Goal: Task Accomplishment & Management: Manage account settings

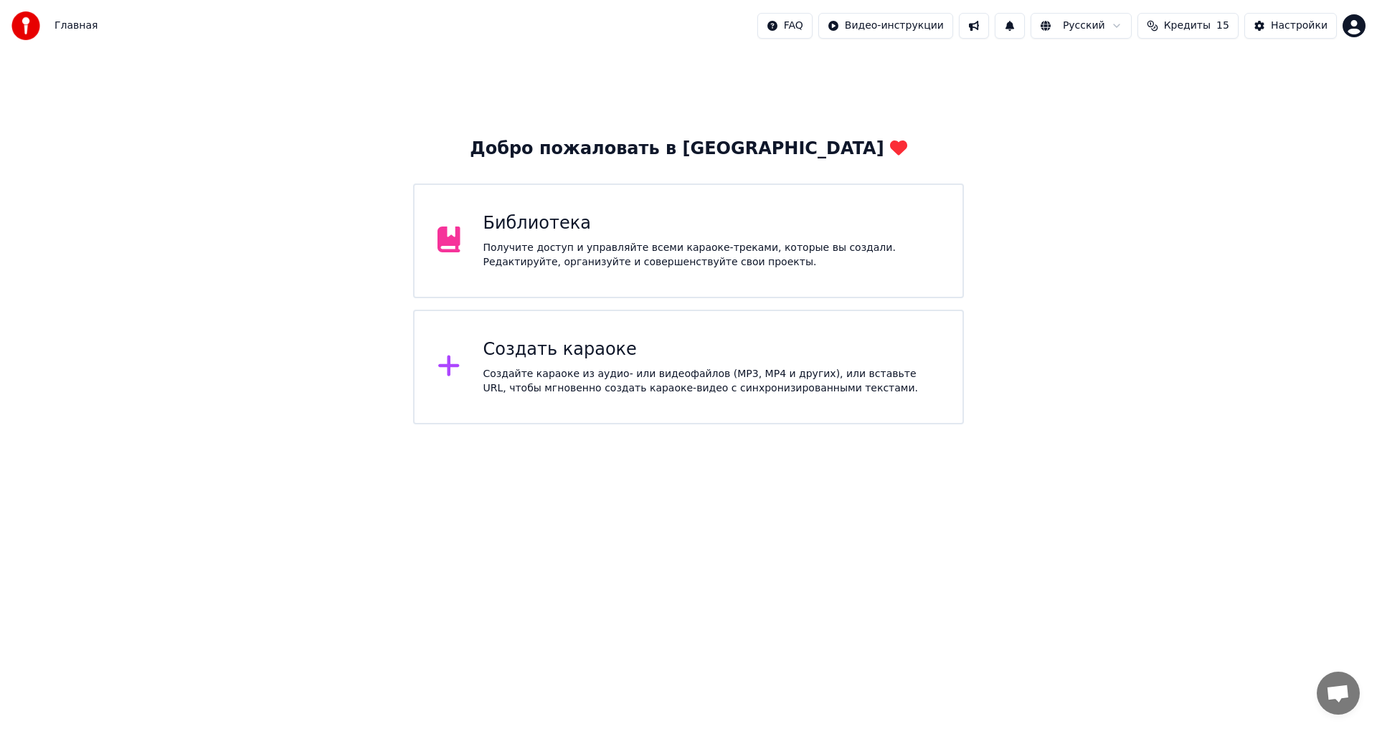
click at [1352, 28] on html "Главная FAQ Видео-инструкции Русский Кредиты 15 Настройки Добро пожаловать в Yo…" at bounding box center [688, 212] width 1377 height 424
click at [1273, 81] on div "Оплата" at bounding box center [1290, 92] width 165 height 23
click at [1025, 36] on button at bounding box center [1009, 26] width 30 height 26
click at [1015, 52] on div "Нет новых уведомлений" at bounding box center [1029, 56] width 275 height 17
click at [989, 35] on button at bounding box center [974, 26] width 30 height 26
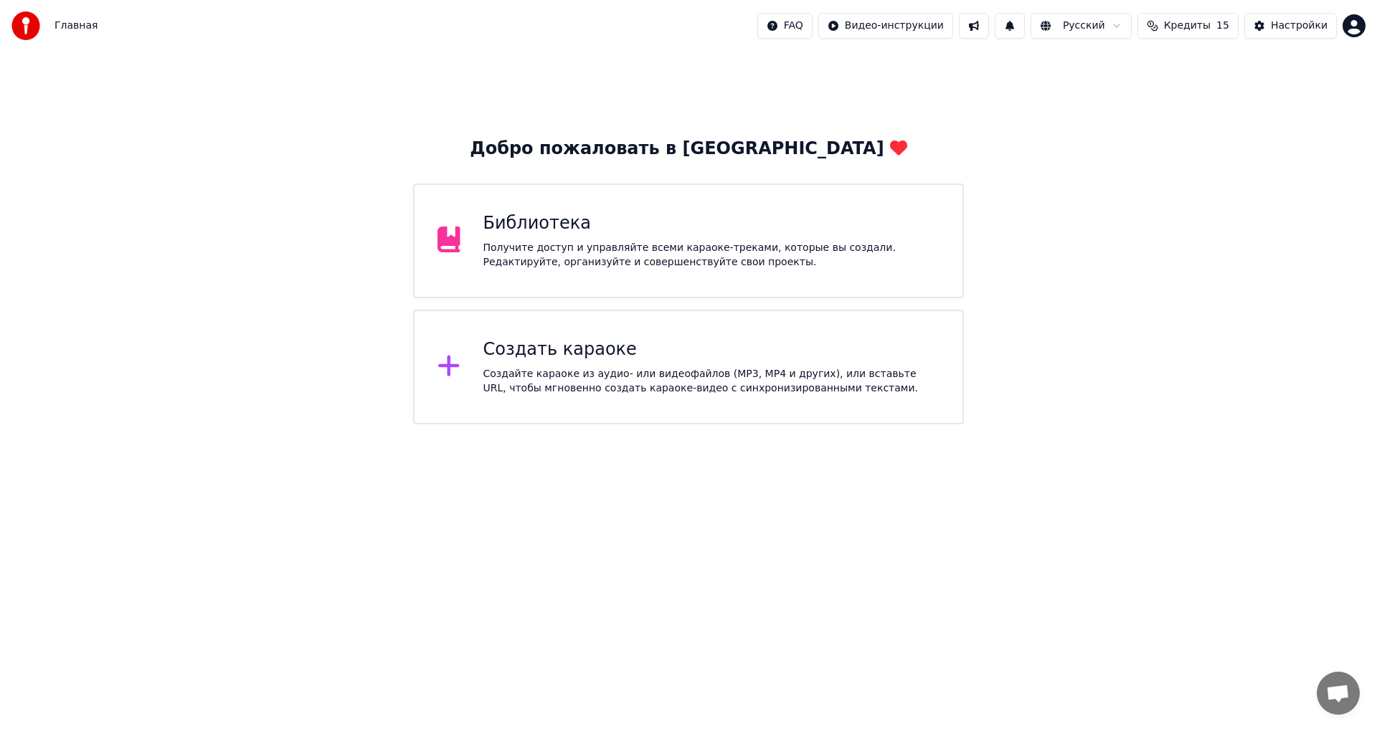
click at [1074, 40] on div "Главная FAQ Видео-инструкции Русский Кредиты 15 Настройки" at bounding box center [688, 26] width 1377 height 52
click at [1088, 30] on html "Главная FAQ Видео-инструкции Русский Кредиты 15 Настройки Добро пожаловать в Yo…" at bounding box center [688, 212] width 1377 height 424
click at [1245, 110] on html "Главная FAQ Видео-инструкции Русский Кредиты 15 Настройки Добро пожаловать в Yo…" at bounding box center [688, 212] width 1377 height 424
click at [808, 22] on html "Главная FAQ Видео-инструкции Русский Кредиты 15 Настройки Добро пожаловать в Yo…" at bounding box center [688, 212] width 1377 height 424
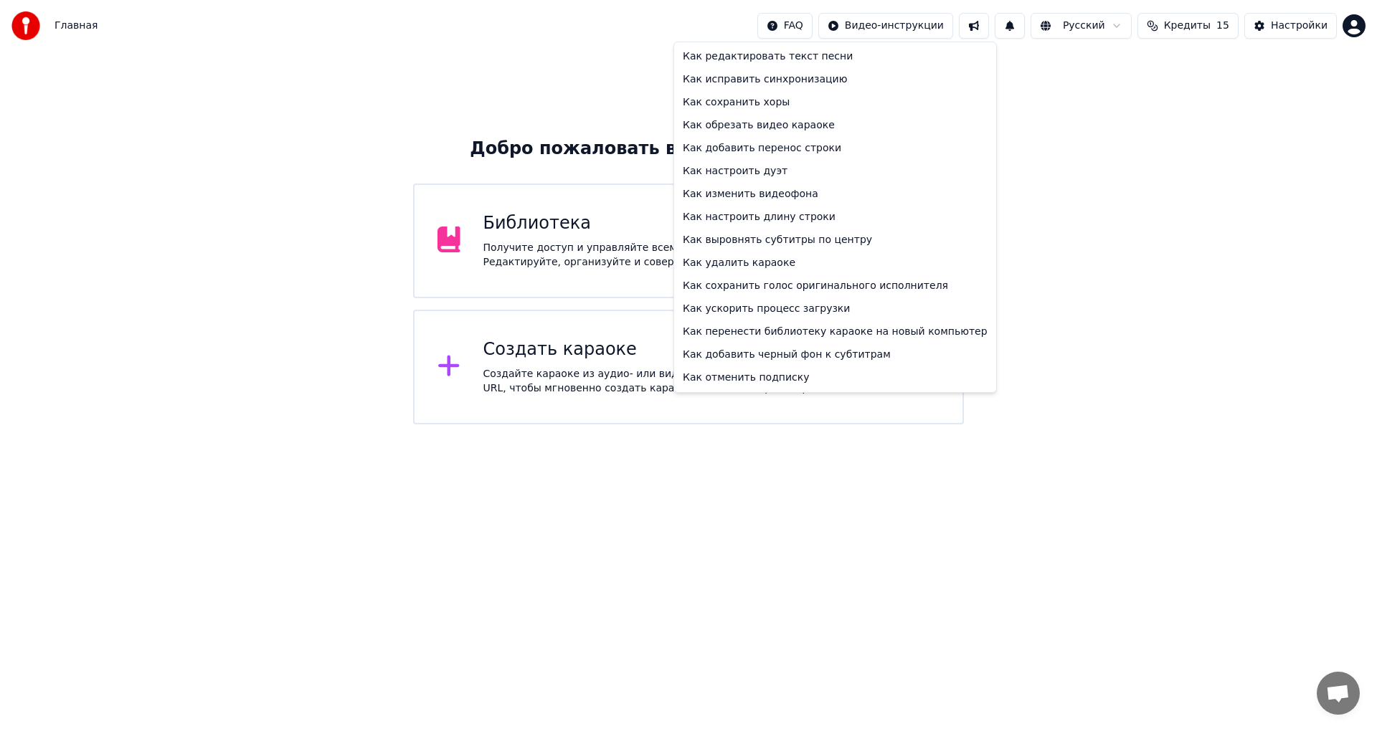
click at [1114, 27] on html "Главная FAQ Видео-инструкции Русский Кредиты 15 Настройки Добро пожаловать в Yo…" at bounding box center [688, 212] width 1377 height 424
click at [1114, 27] on button "Русский" at bounding box center [1080, 26] width 101 height 26
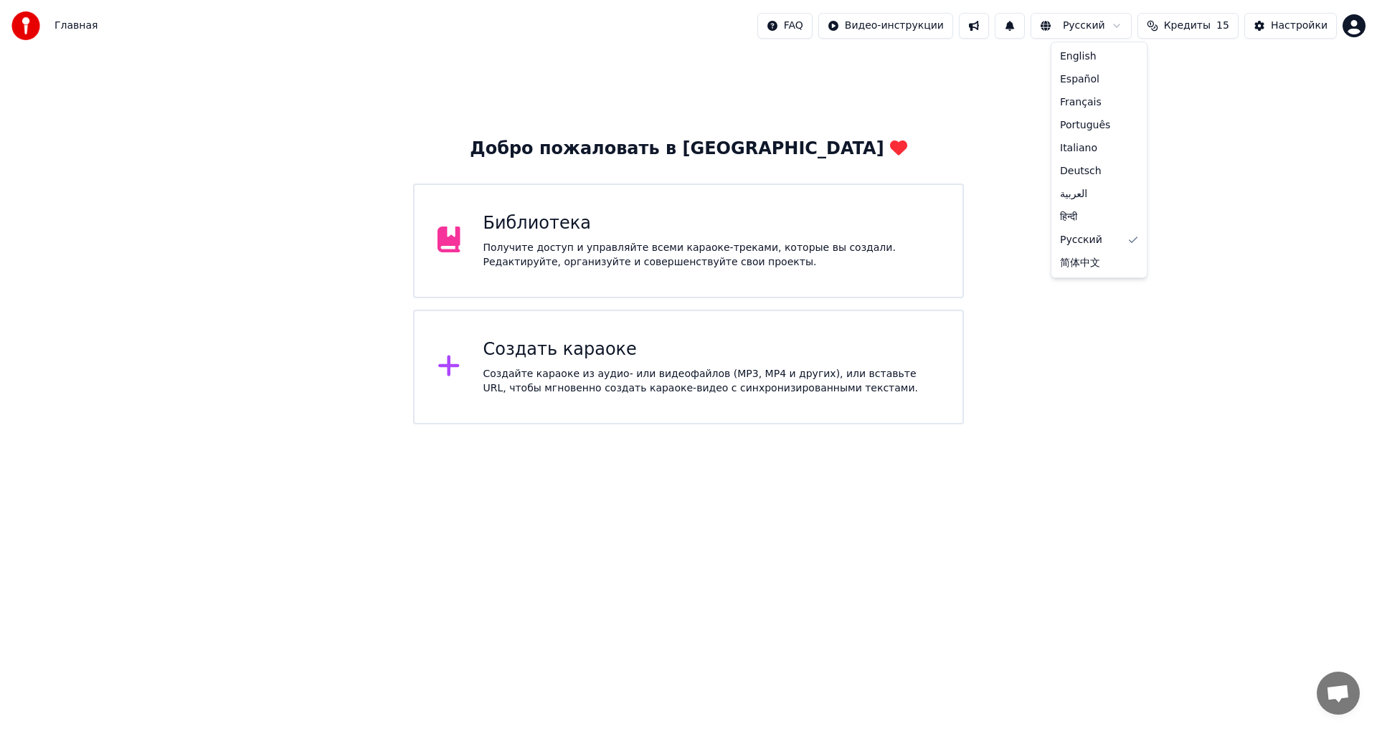
click at [1310, 39] on div "Главная FAQ Видео-инструкции Русский Кредиты 15 Настройки" at bounding box center [688, 26] width 1377 height 52
click at [1309, 34] on button "Настройки" at bounding box center [1290, 26] width 92 height 26
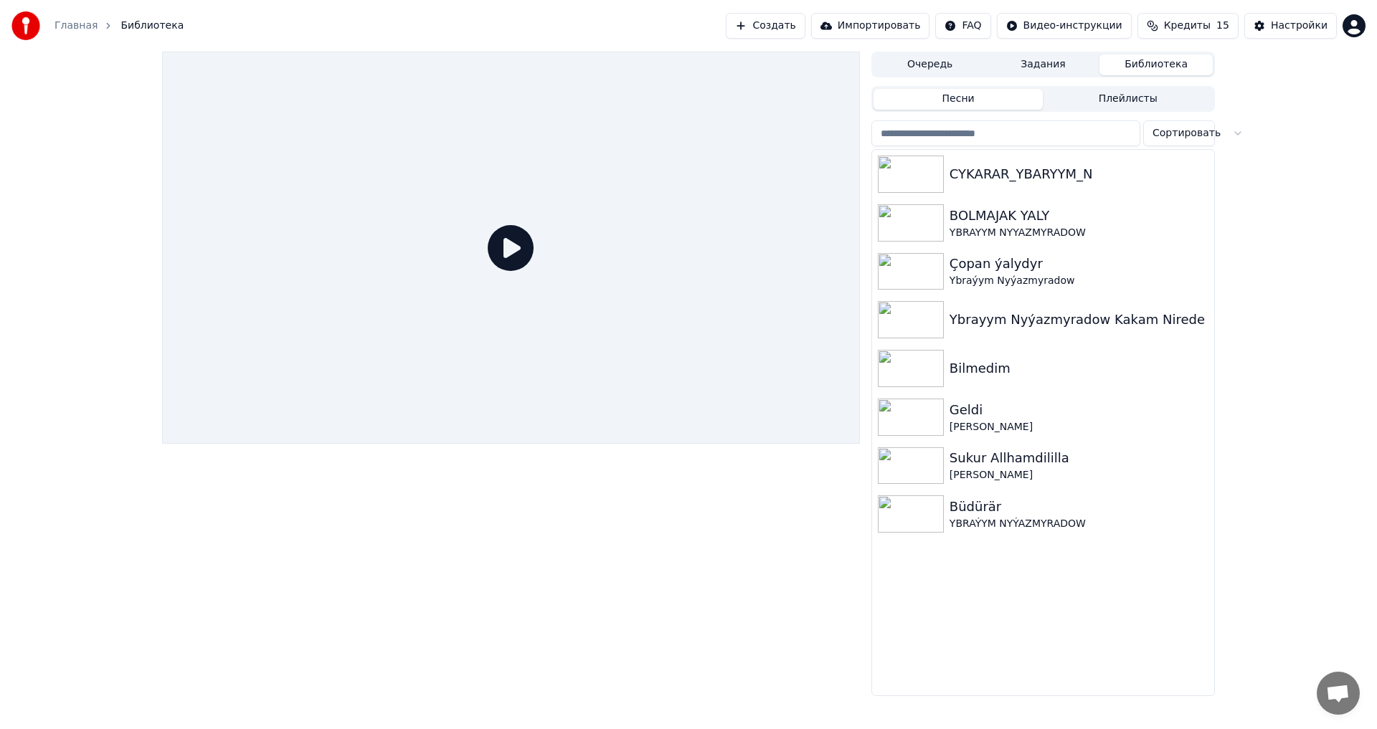
click at [1293, 277] on div "Очередь Задания Библиотека Песни Плейлисты Сортировать CYKARAR_YBARYYM_N BOLMAJ…" at bounding box center [688, 374] width 1377 height 645
click at [1352, 688] on span "Открытый чат" at bounding box center [1337, 693] width 43 height 43
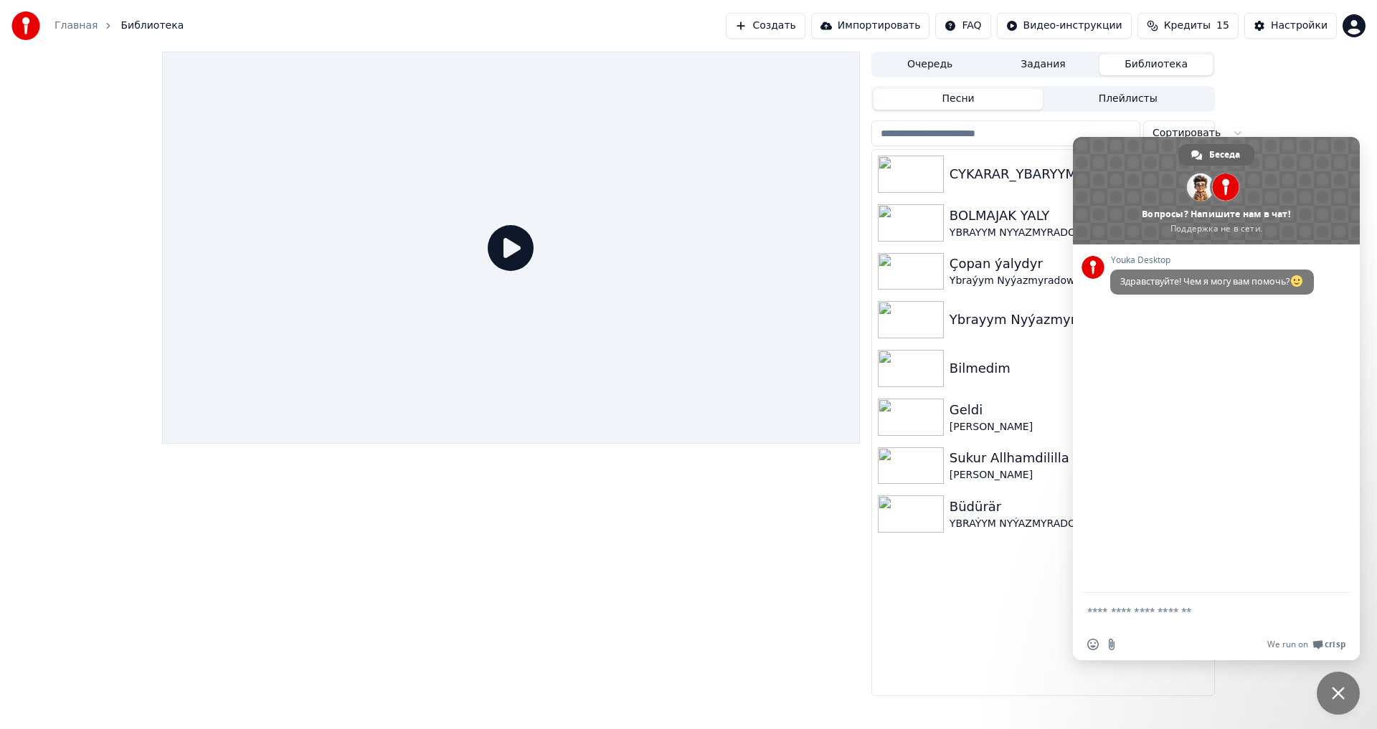
drag, startPoint x: 1250, startPoint y: 430, endPoint x: 1255, endPoint y: 448, distance: 18.6
click at [1251, 431] on div "Youka Desktop Здравствуйте! Чем я могу вам помочь?" at bounding box center [1216, 418] width 287 height 348
click at [1237, 274] on span "Здравствуйте! Чем я могу вам помочь?" at bounding box center [1212, 282] width 204 height 25
click at [1216, 227] on span at bounding box center [1216, 191] width 287 height 108
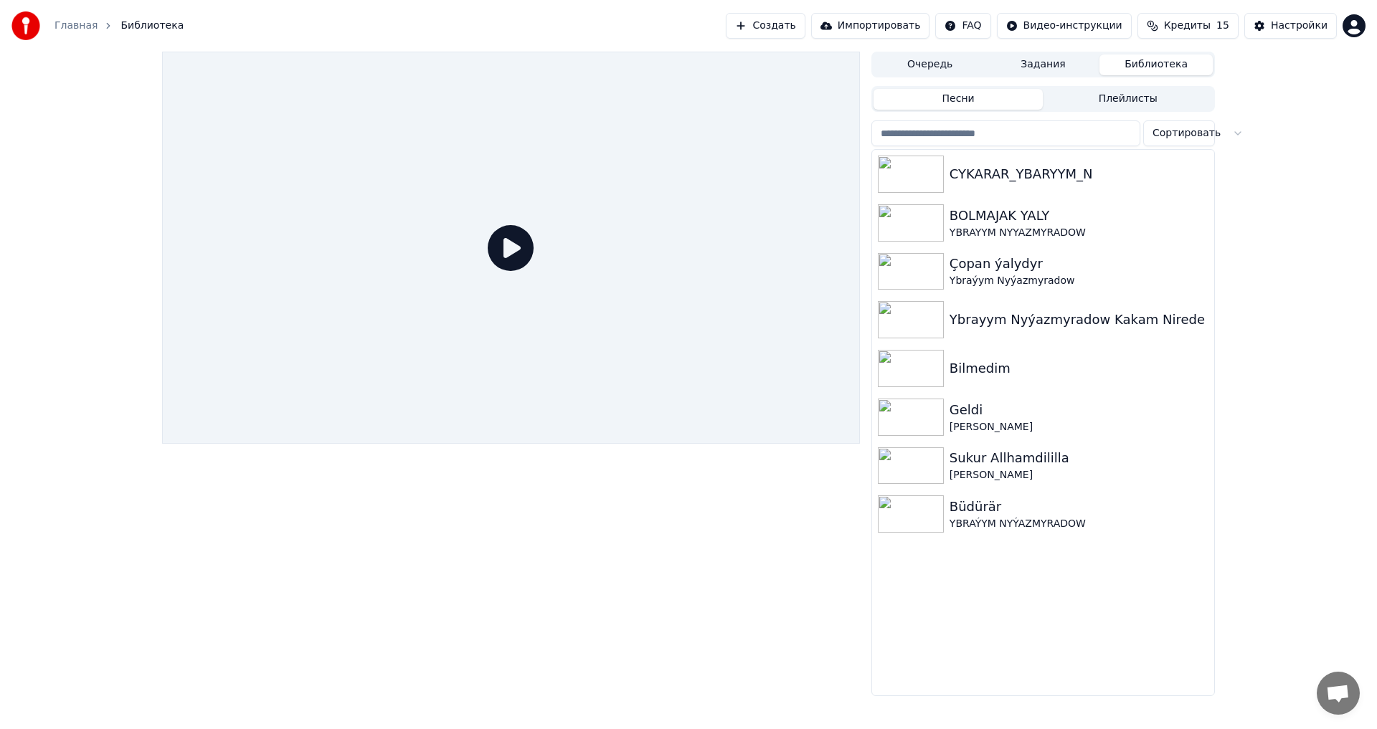
click at [1338, 711] on span "Открытый чат" at bounding box center [1337, 693] width 43 height 43
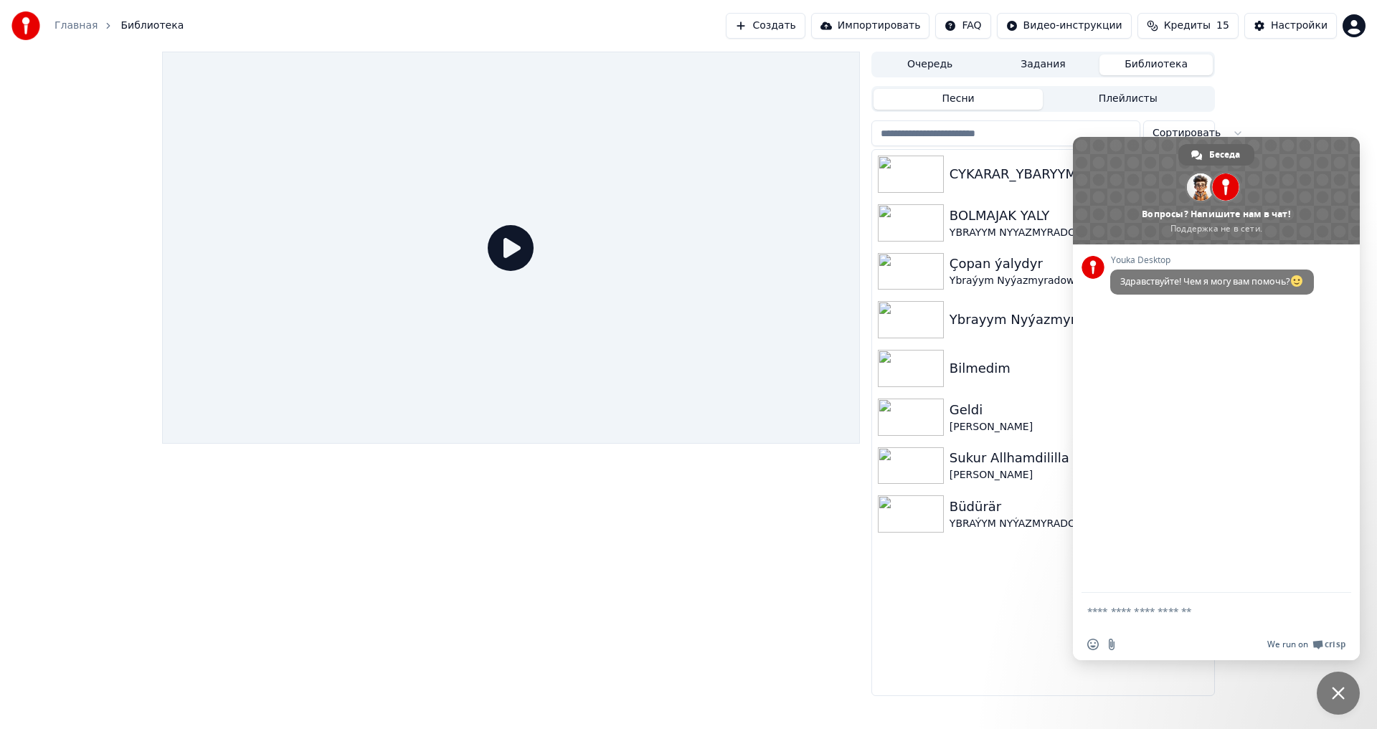
click at [1327, 612] on div at bounding box center [1333, 613] width 23 height 22
click at [1318, 645] on span at bounding box center [1317, 645] width 11 height 11
click at [1339, 161] on span at bounding box center [1216, 191] width 287 height 108
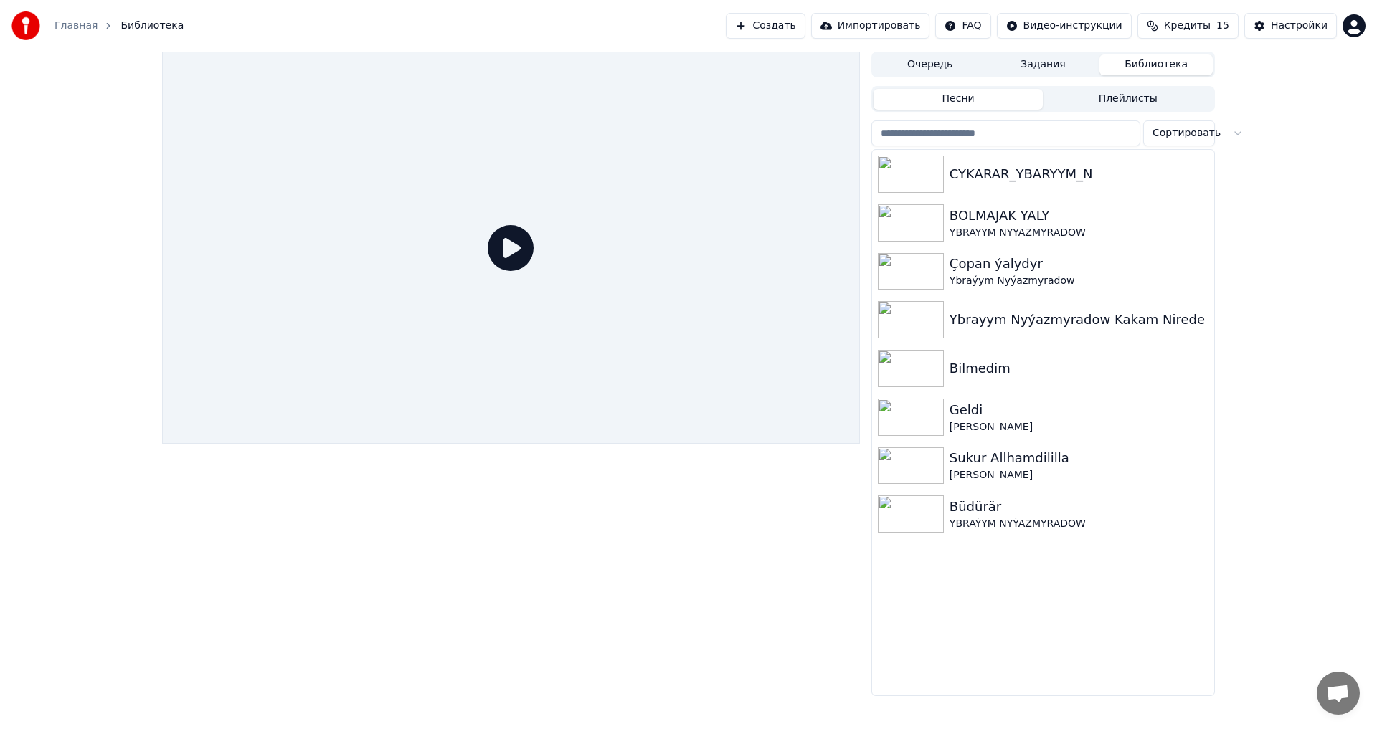
click at [1330, 136] on div "Очередь Задания Библиотека Песни Плейлисты Сортировать CYKARAR_YBARYYM_N BOLMAJ…" at bounding box center [688, 374] width 1377 height 645
click at [1226, 34] on button "Кредиты 15" at bounding box center [1187, 26] width 101 height 26
click at [1192, 128] on button "Обновить" at bounding box center [1197, 133] width 87 height 26
click at [1189, 128] on button "Обновить" at bounding box center [1197, 133] width 87 height 26
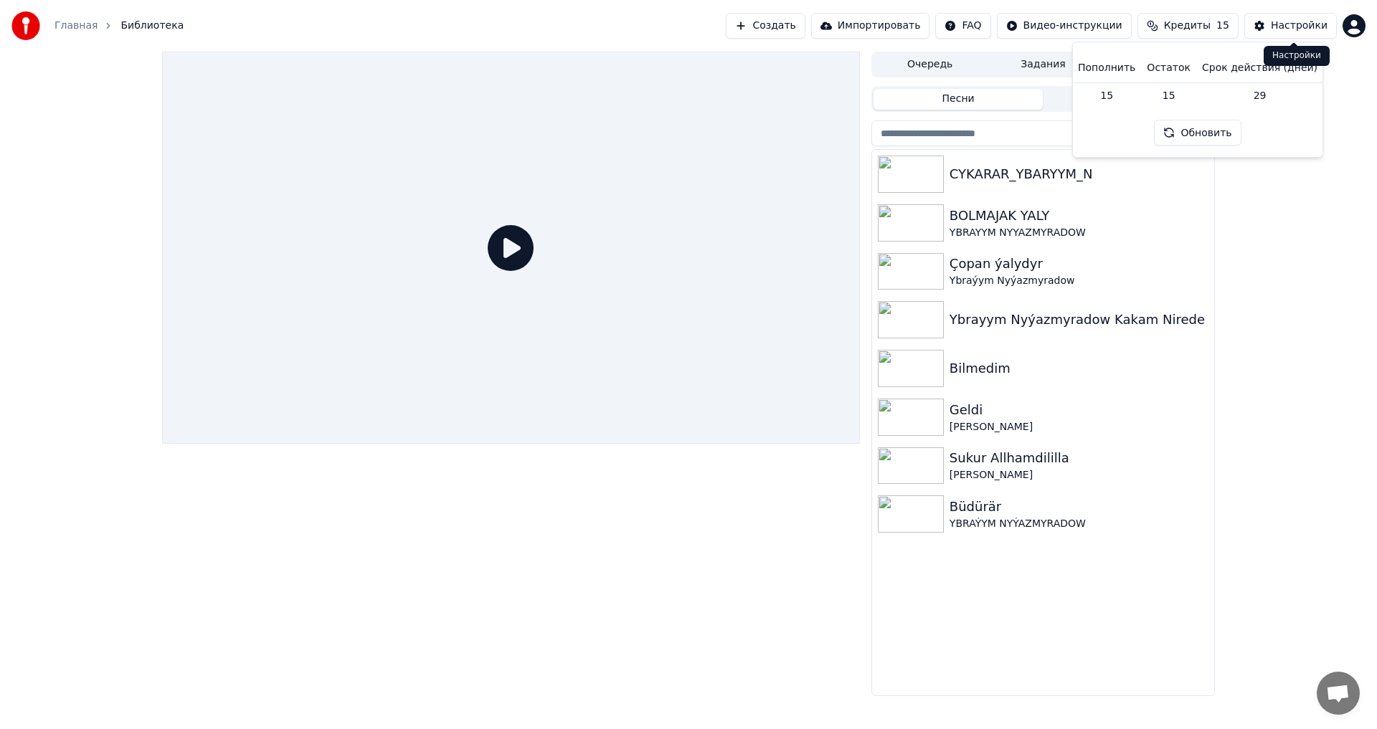
click at [1265, 31] on button "Настройки" at bounding box center [1290, 26] width 92 height 26
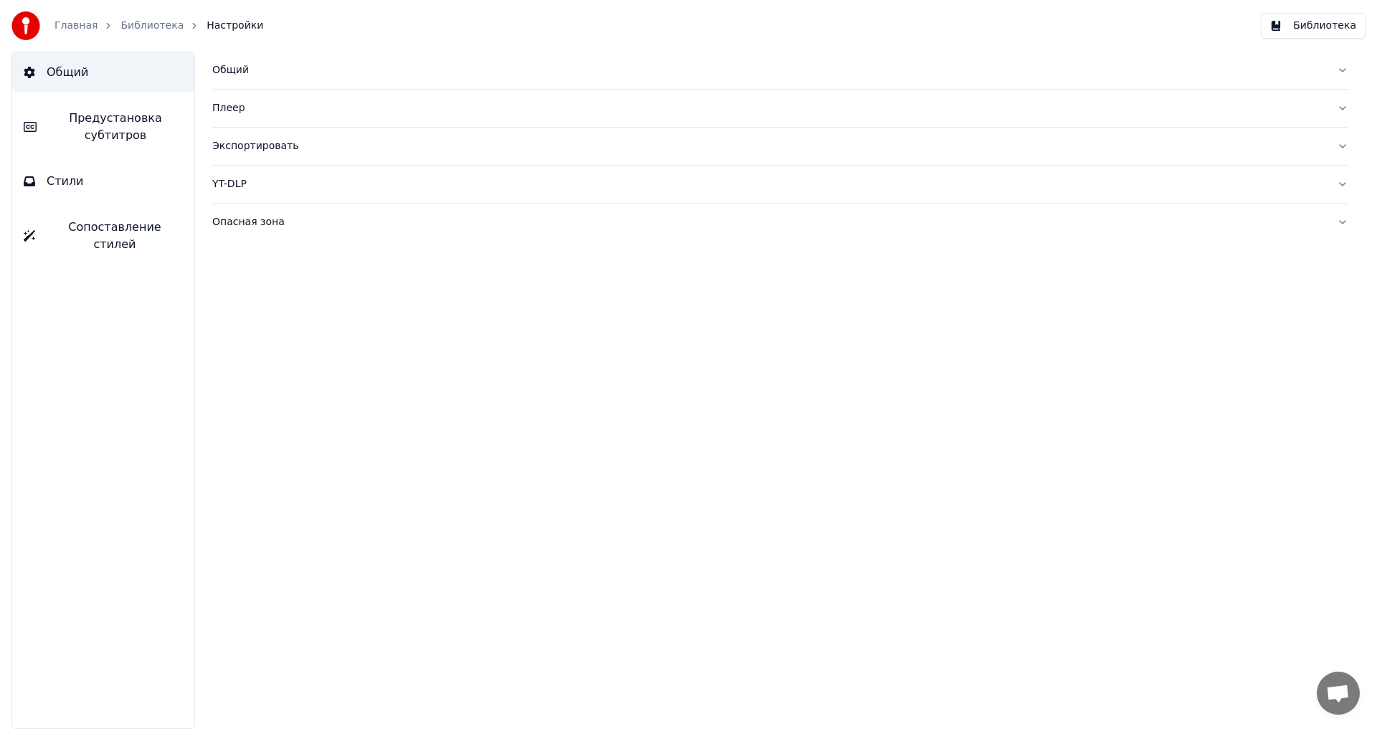
click at [1292, 25] on button "Библиотека" at bounding box center [1312, 26] width 105 height 26
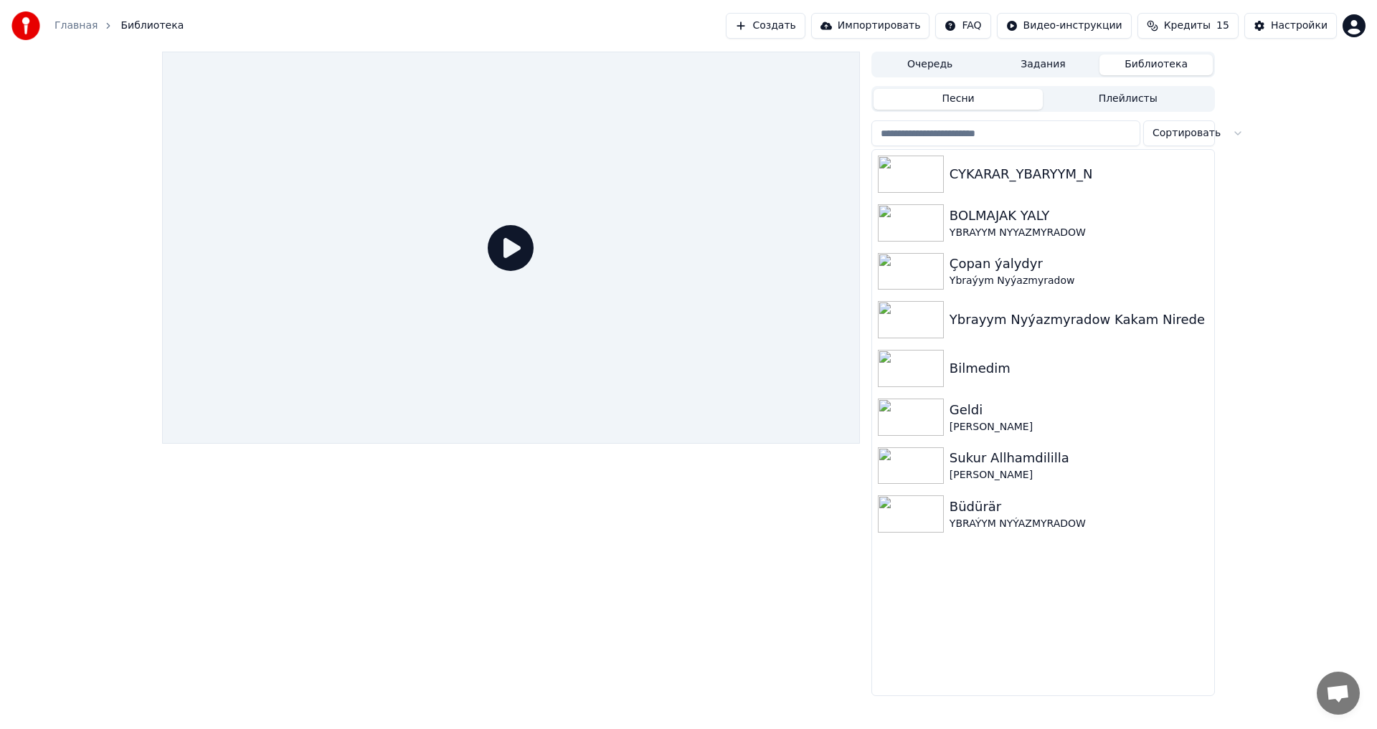
click at [1376, 26] on div "Главная Библиотека Создать Импортировать FAQ Видео-инструкции Кредиты 15 Настро…" at bounding box center [688, 26] width 1377 height 52
click at [1359, 31] on html "Главная Библиотека Создать Импортировать FAQ Видео-инструкции Кредиты 15 Настро…" at bounding box center [688, 364] width 1377 height 729
click at [1255, 115] on span "Голосование за функции" at bounding box center [1302, 129] width 130 height 29
click at [1320, 34] on button "Настройки" at bounding box center [1290, 26] width 92 height 26
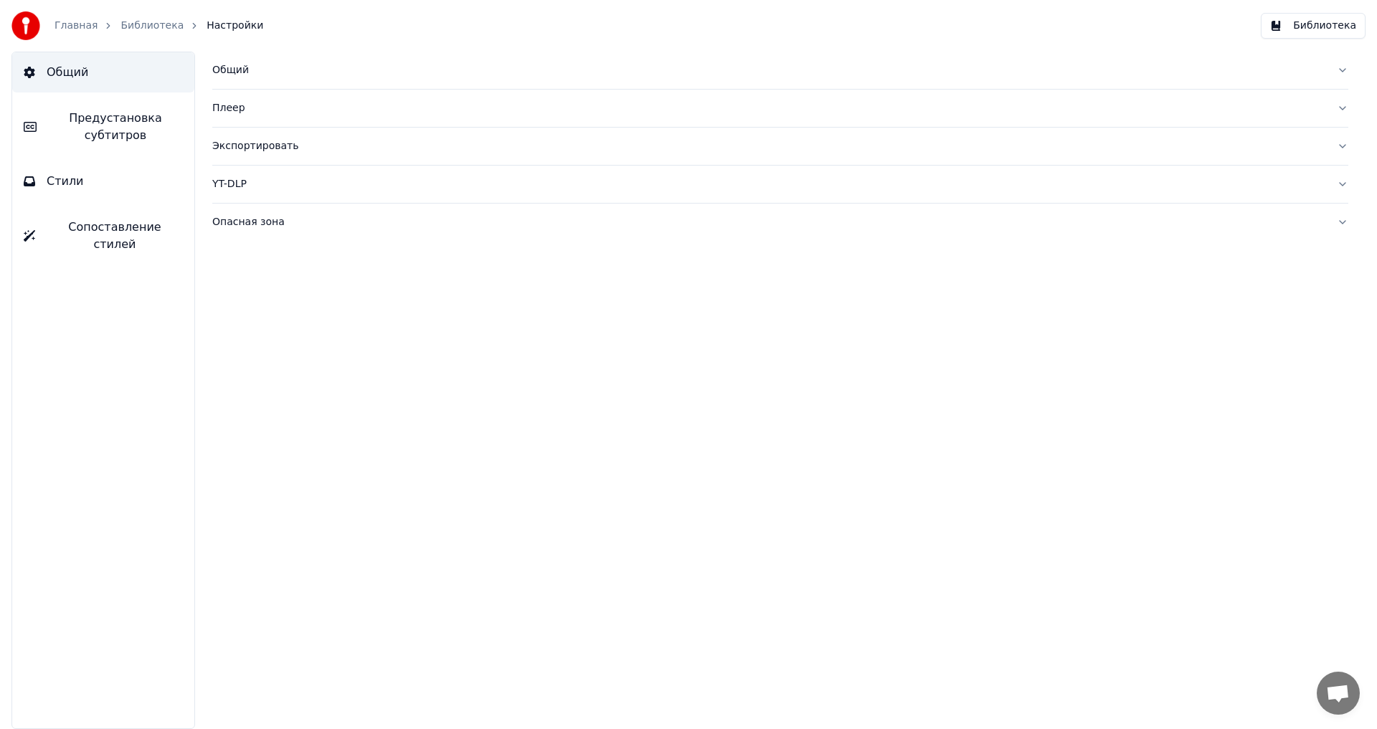
click at [1370, 1] on div "Главная Библиотека Настройки Библиотека" at bounding box center [688, 26] width 1377 height 52
